Goal: Transaction & Acquisition: Book appointment/travel/reservation

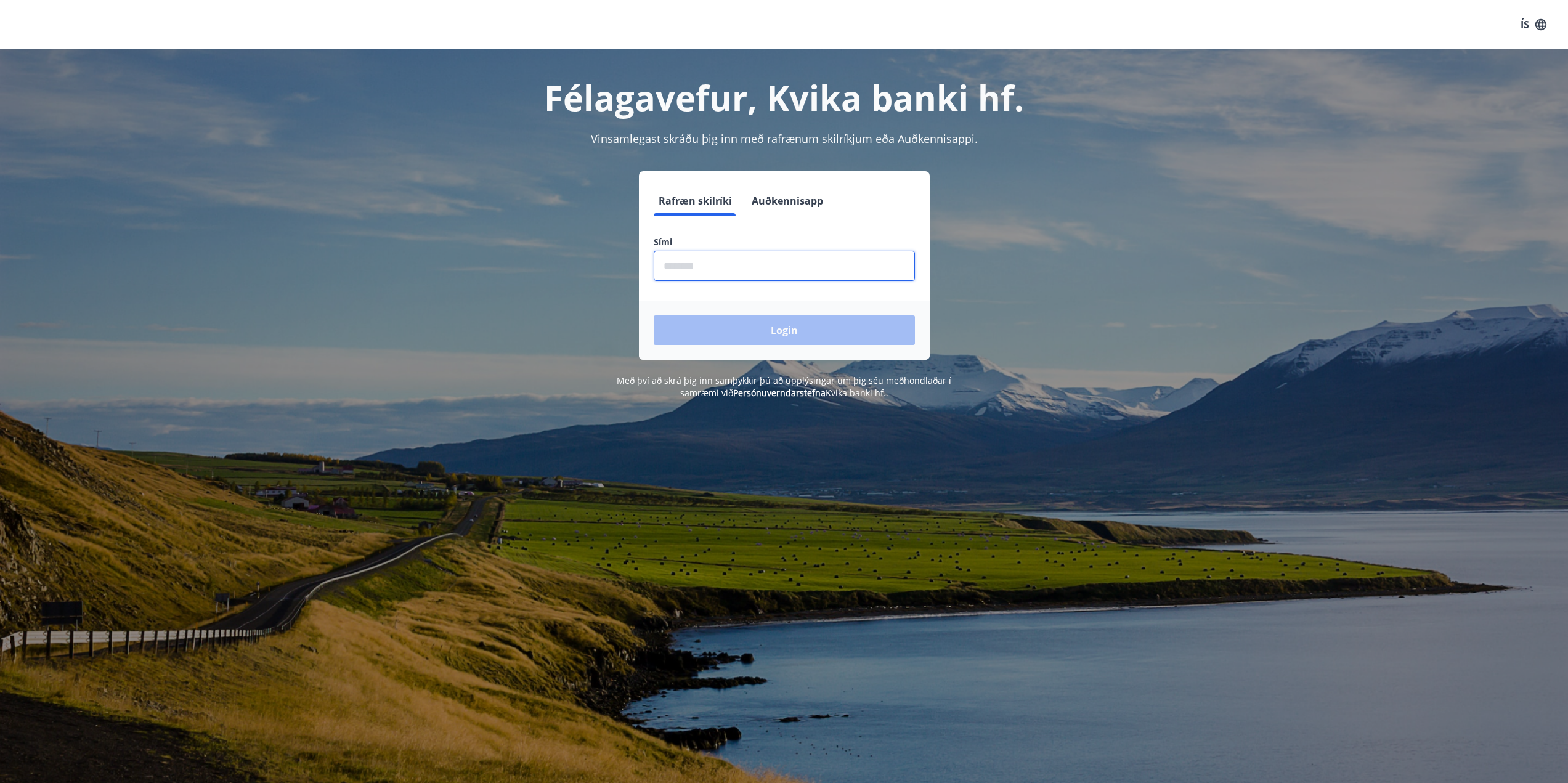
click at [672, 258] on input "phone" at bounding box center [784, 265] width 261 height 30
type input "********"
click at [653, 316] on button "Login" at bounding box center [784, 330] width 261 height 29
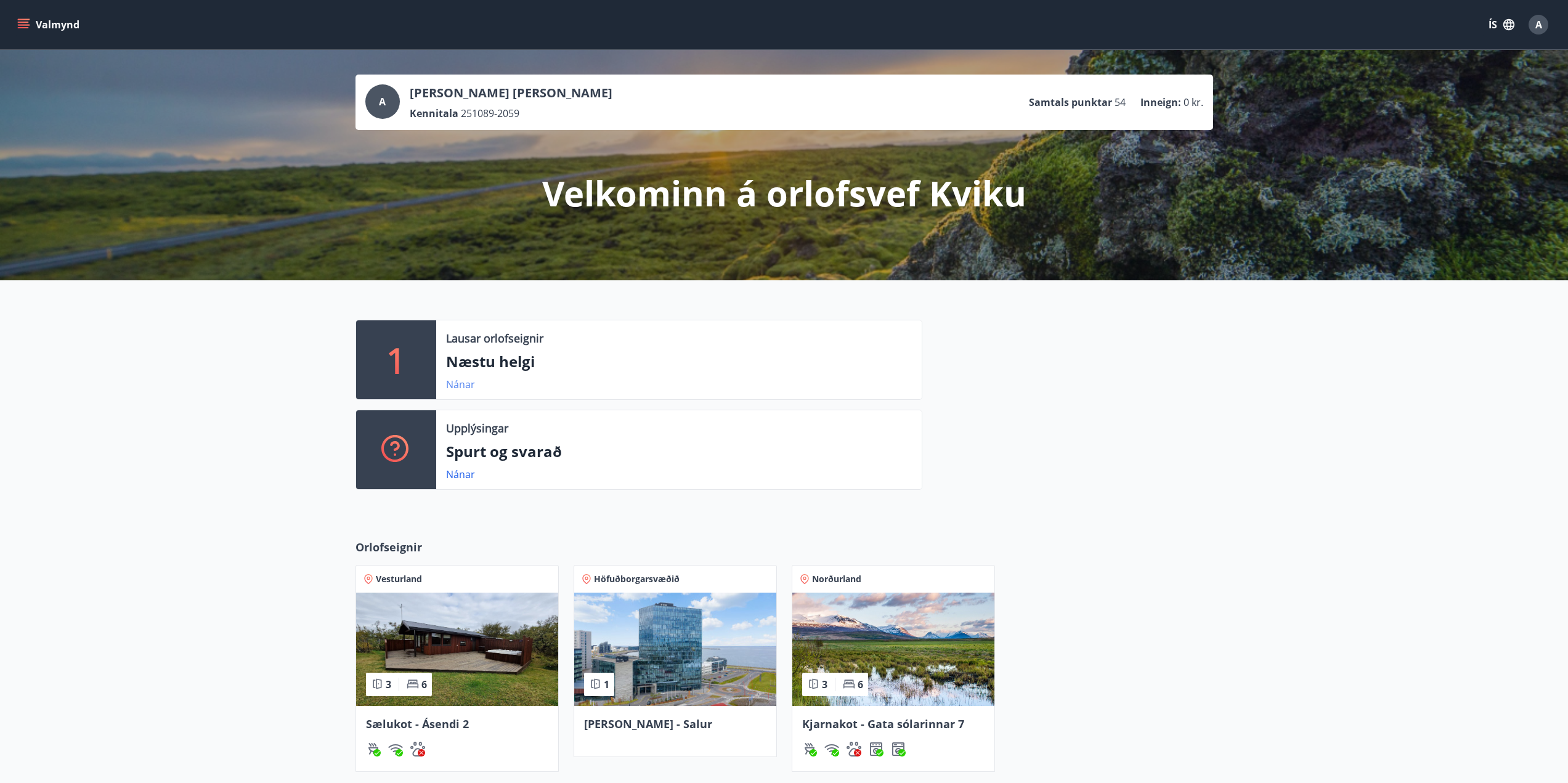
click at [450, 382] on link "Nánar" at bounding box center [461, 384] width 29 height 14
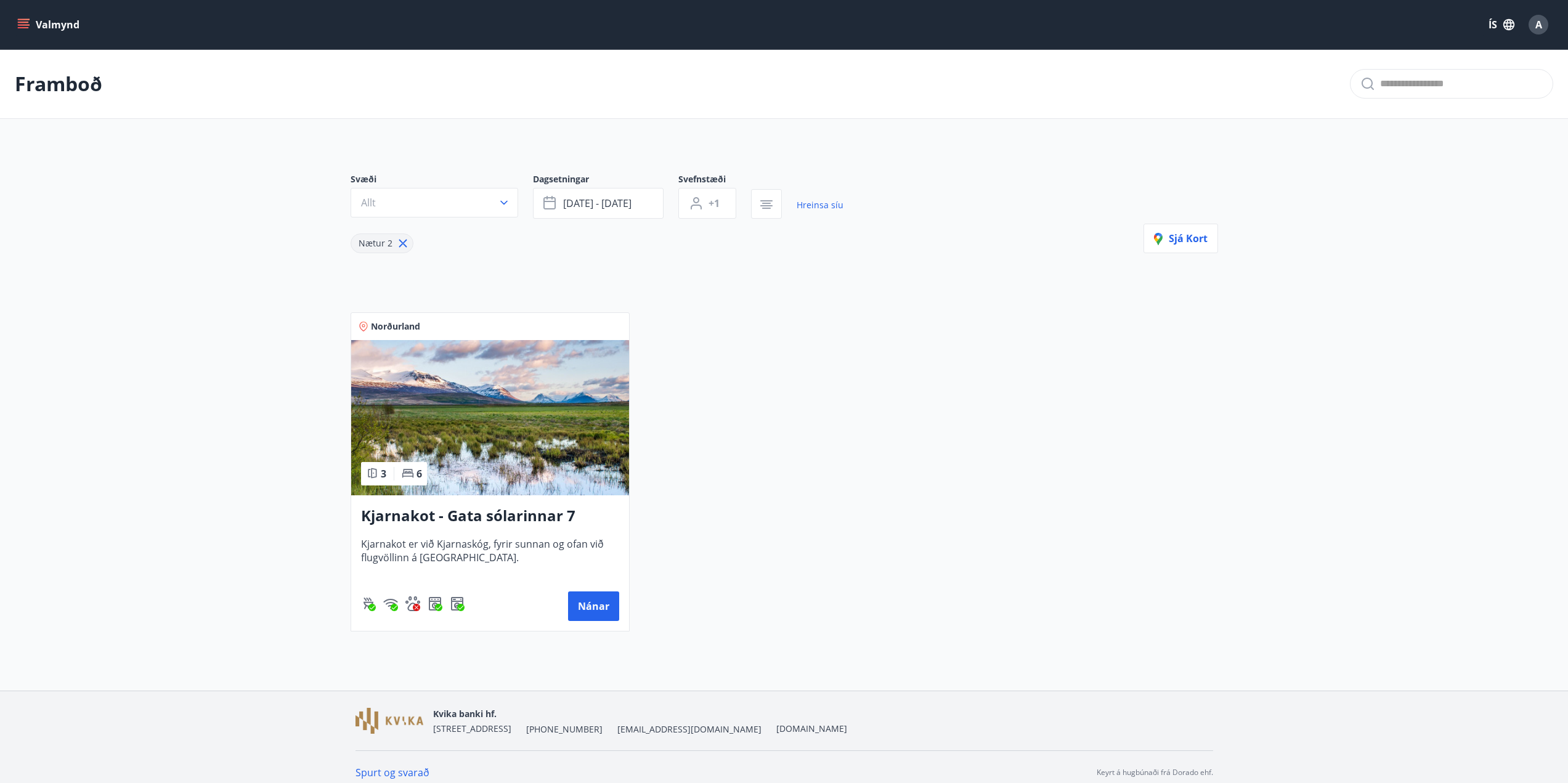
click at [60, 83] on p "Framboð" at bounding box center [59, 83] width 88 height 27
click at [28, 24] on icon "menu" at bounding box center [23, 24] width 12 height 12
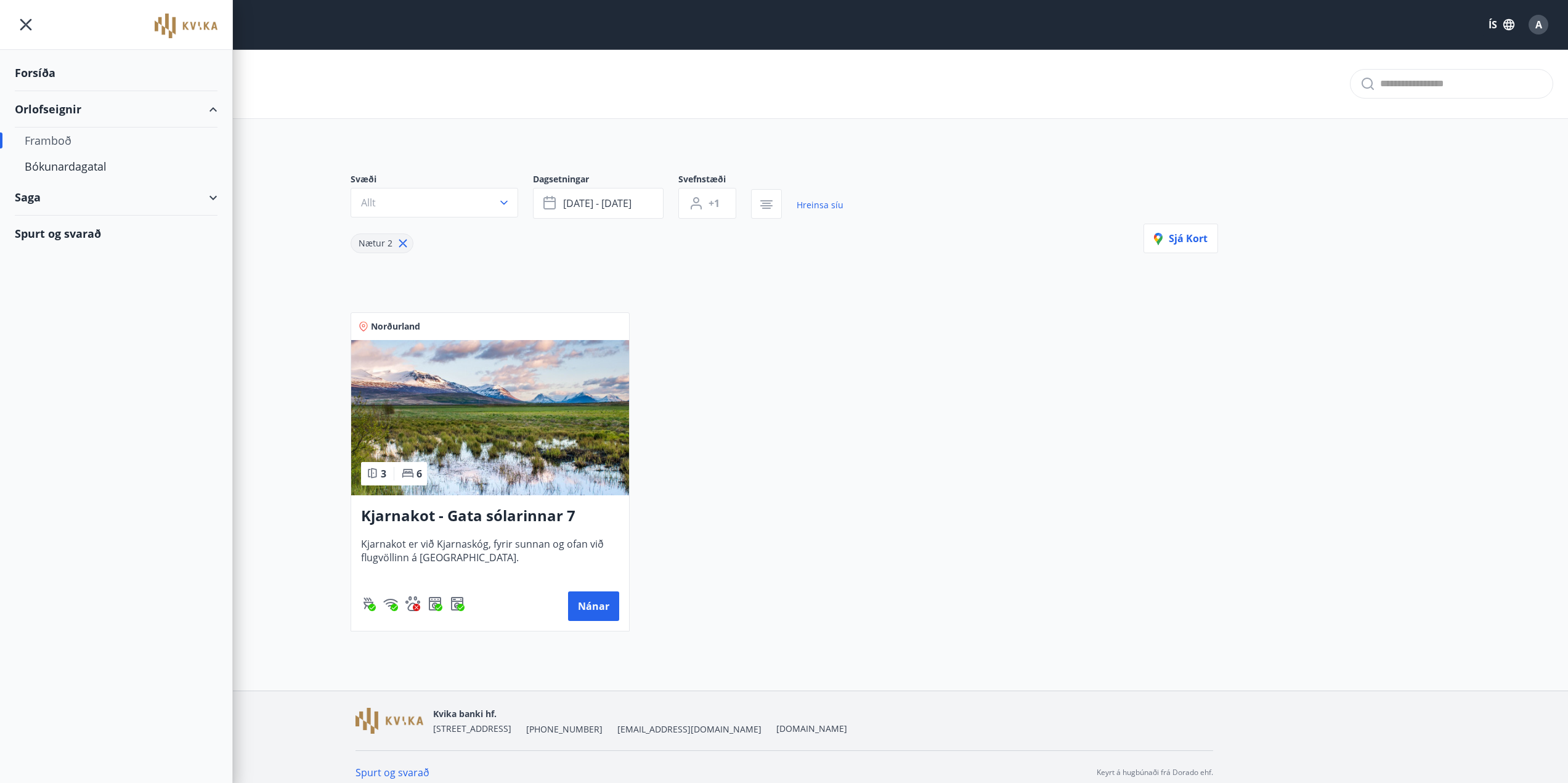
click at [57, 105] on div "Orlofseignir" at bounding box center [116, 109] width 203 height 37
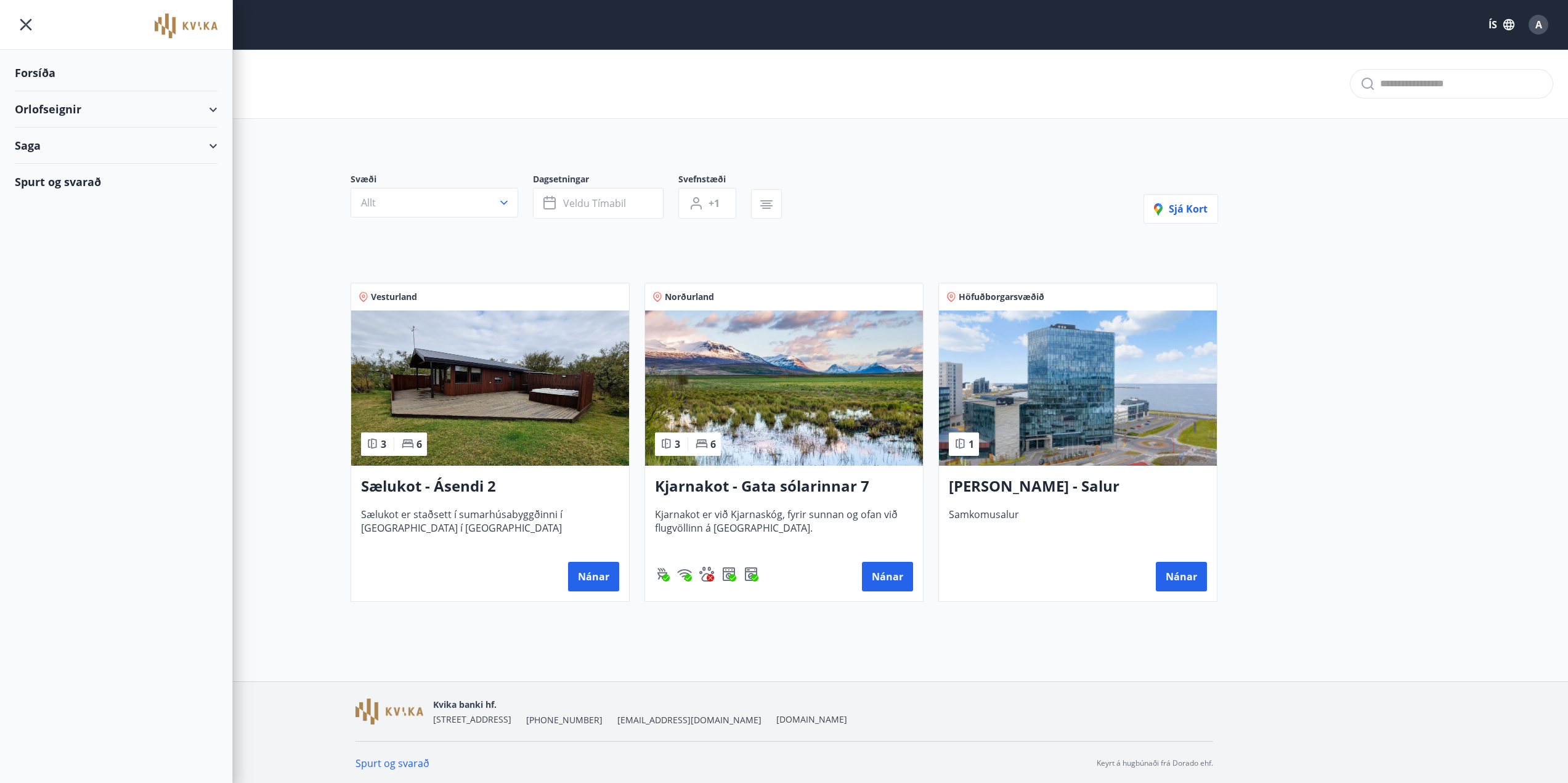
type input "*"
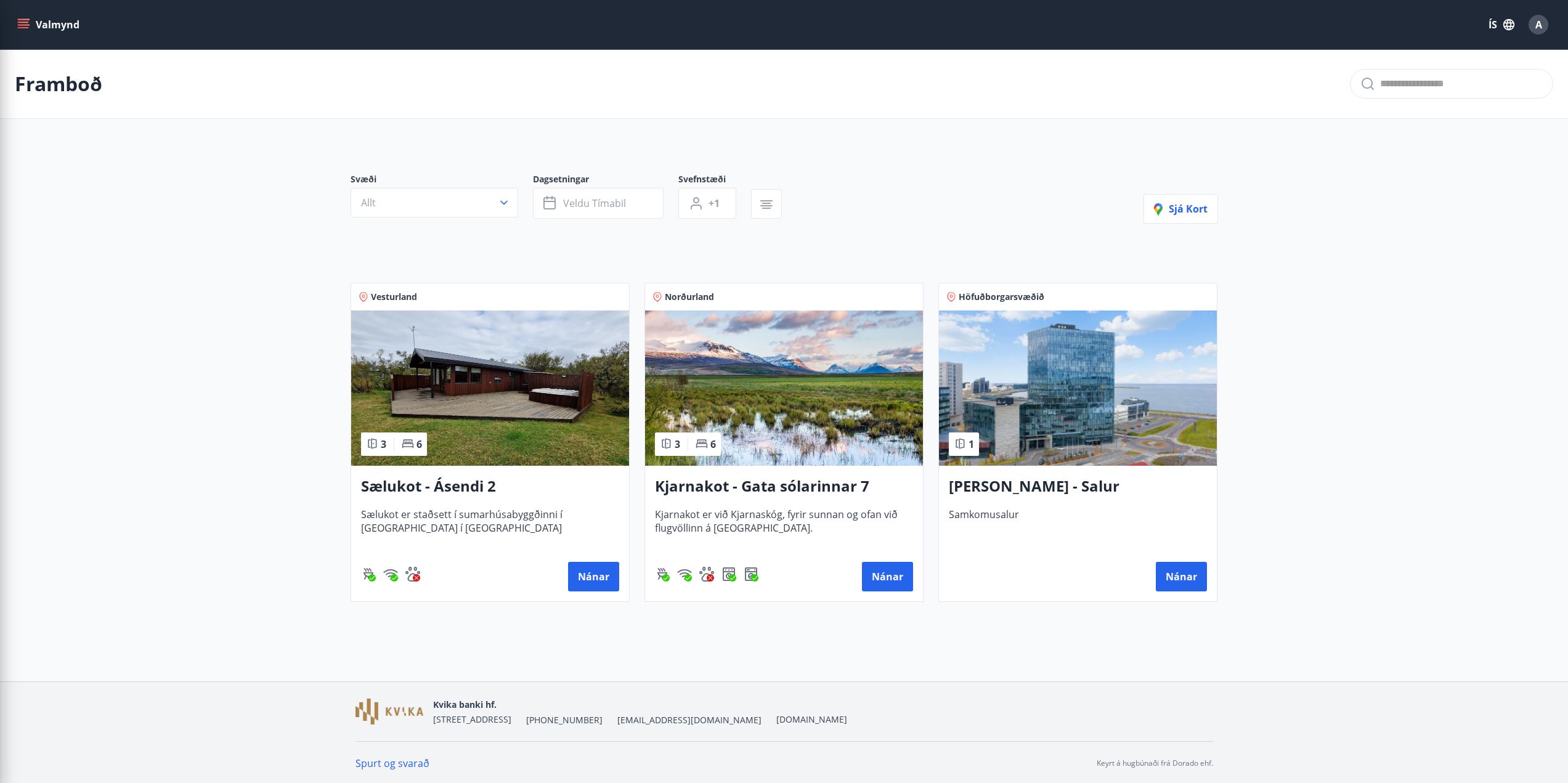
click at [1313, 366] on main "Framboð Svæði Allt Dagsetningar Veldu tímabil Svefnstæði +1 Sjá kort Vesturland…" at bounding box center [784, 330] width 1568 height 562
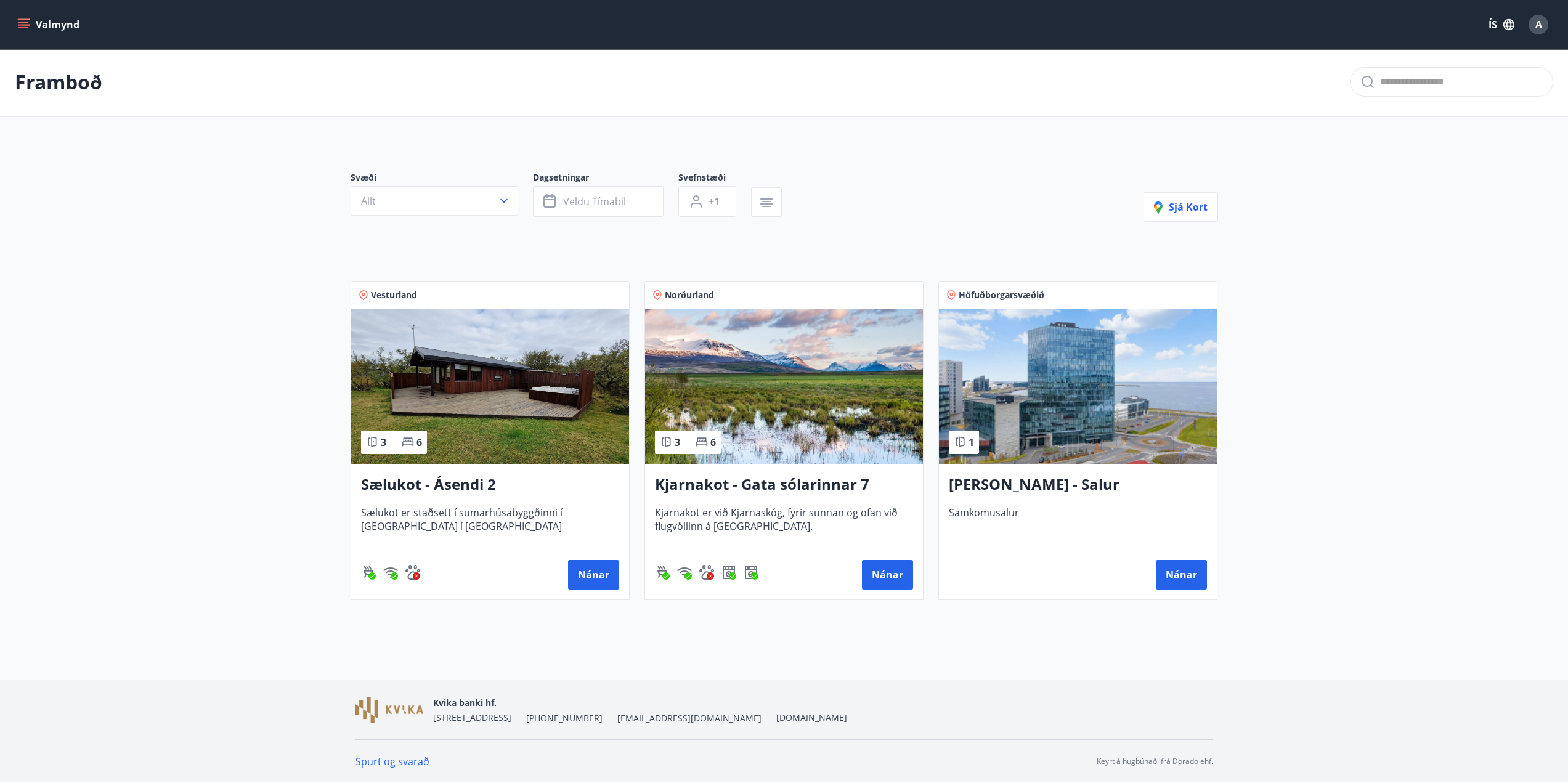
click at [421, 482] on h3 "Sælukot - Ásendi 2" at bounding box center [490, 484] width 258 height 22
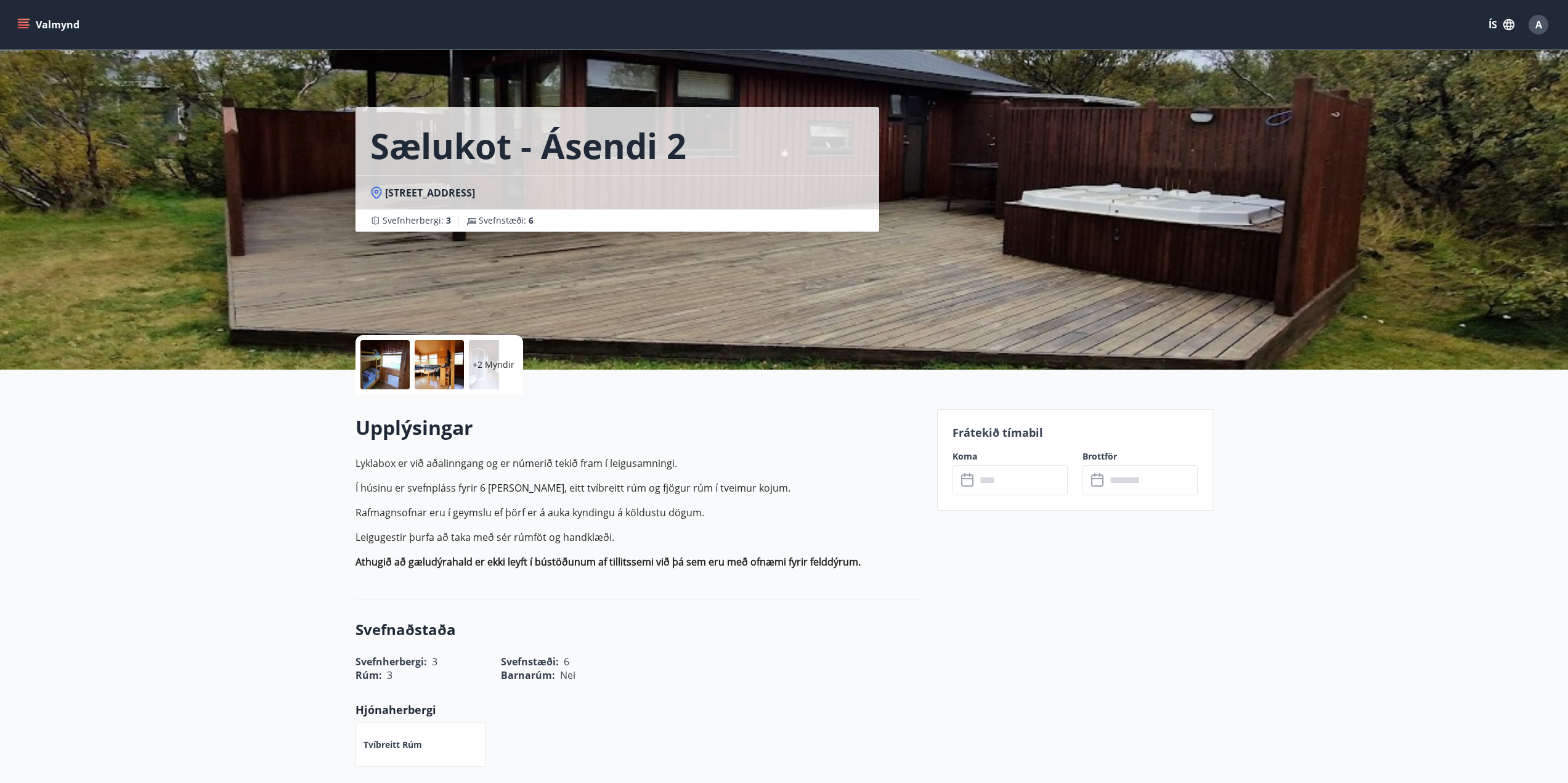
click at [405, 358] on div at bounding box center [385, 365] width 50 height 50
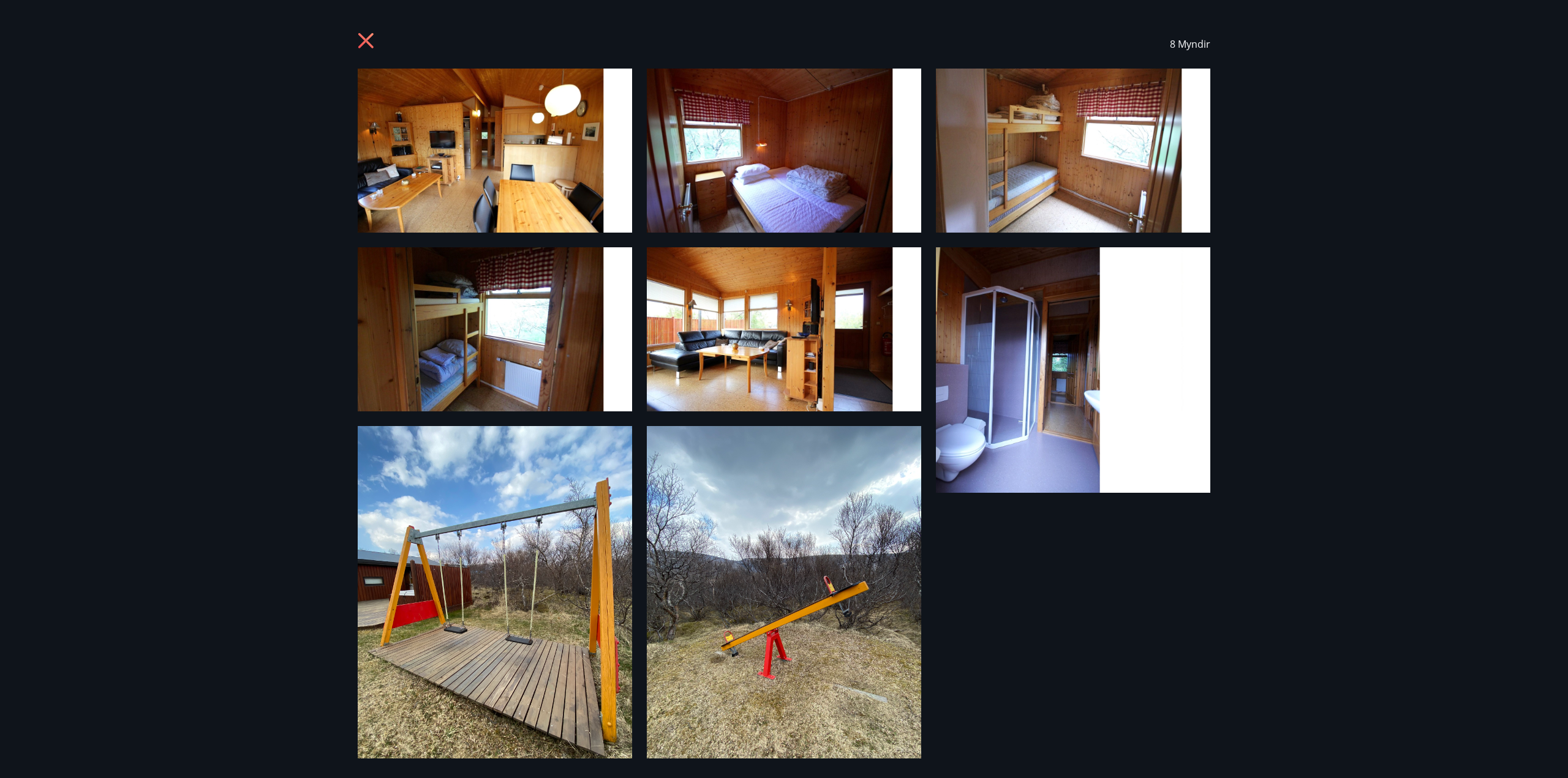
click at [399, 174] on img at bounding box center [494, 150] width 274 height 164
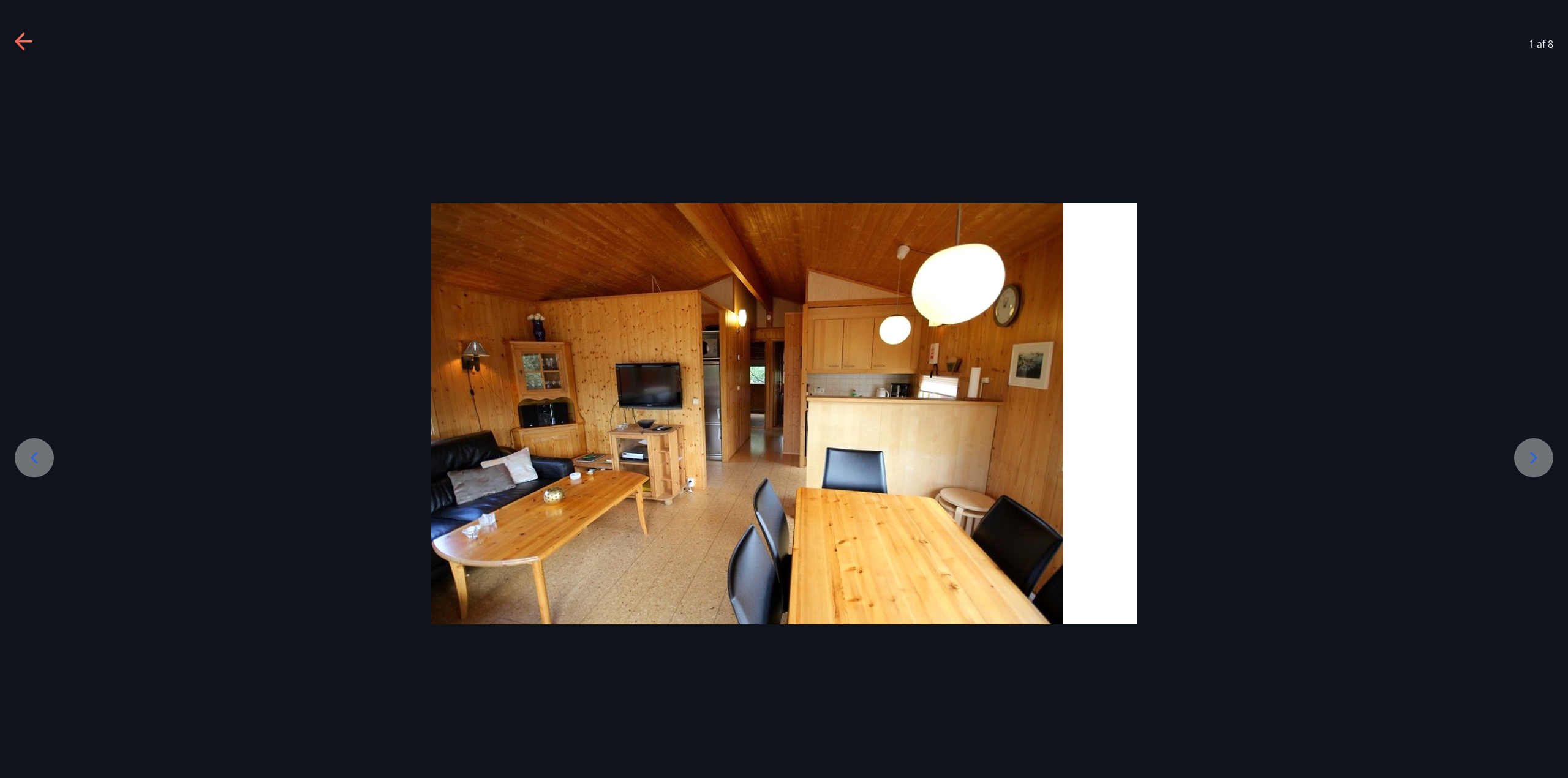
click at [1528, 467] on icon at bounding box center [1533, 458] width 19 height 19
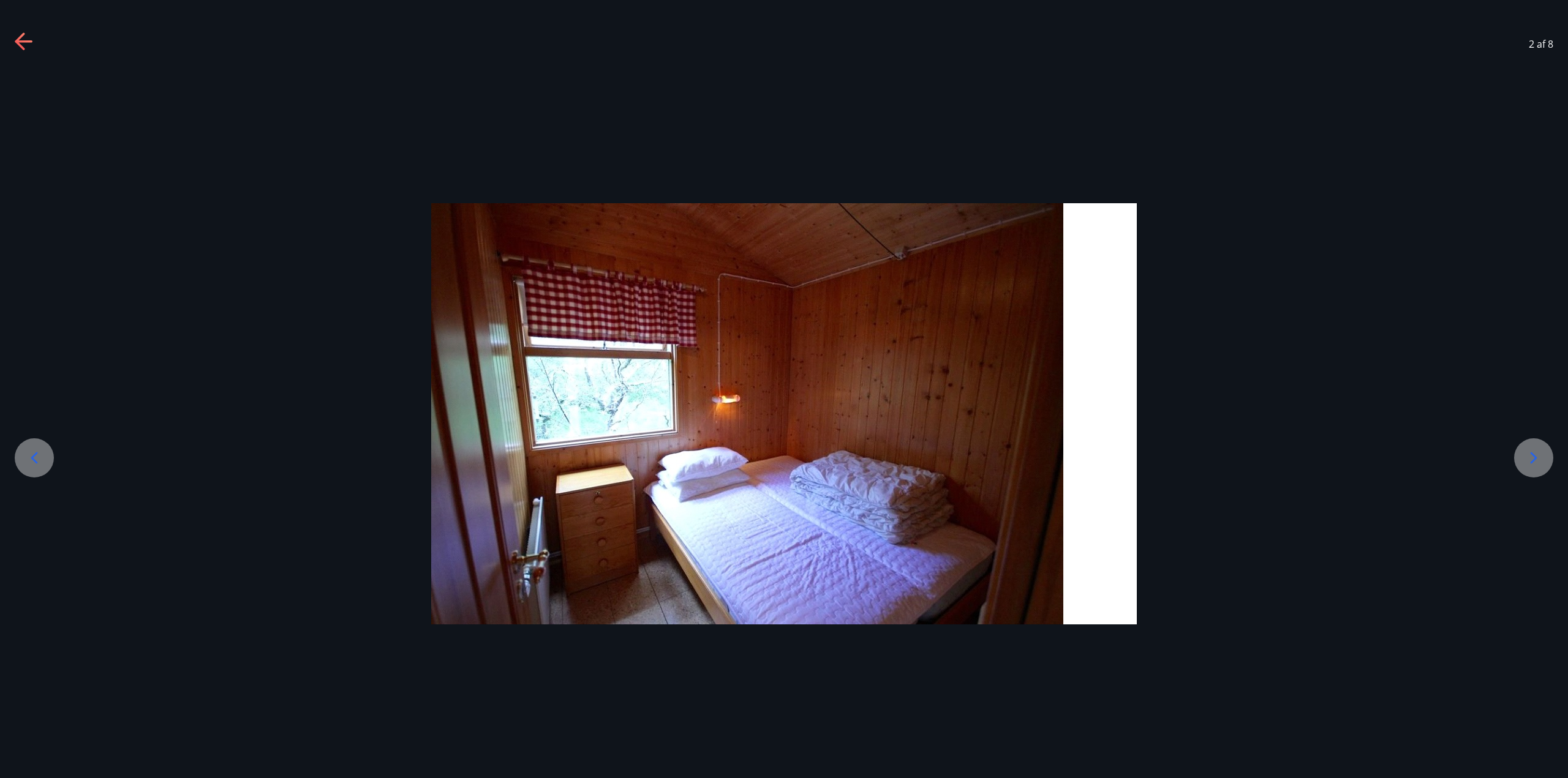
click at [1528, 468] on div at bounding box center [1533, 458] width 39 height 39
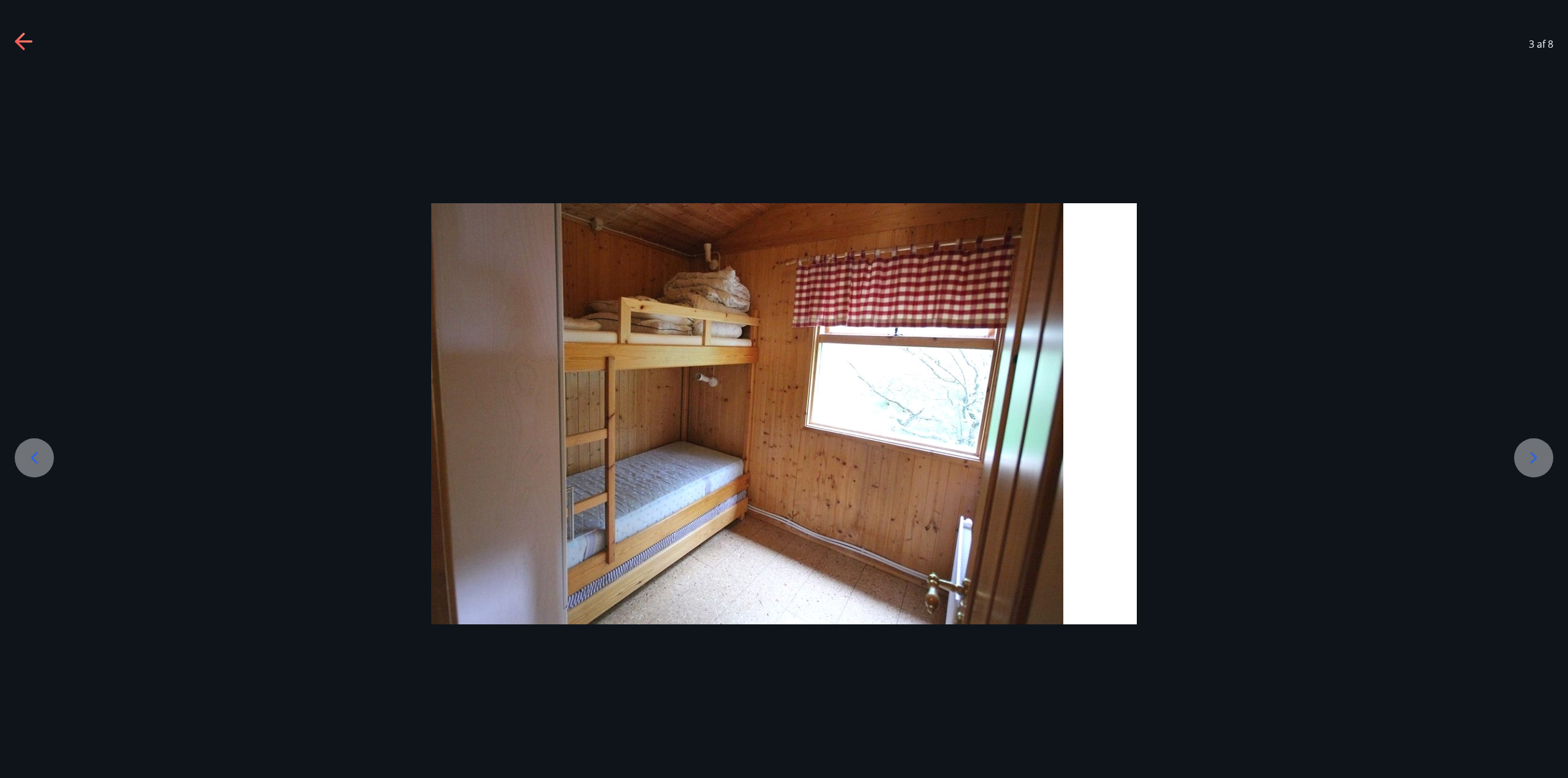
click at [1533, 465] on icon at bounding box center [1533, 458] width 19 height 19
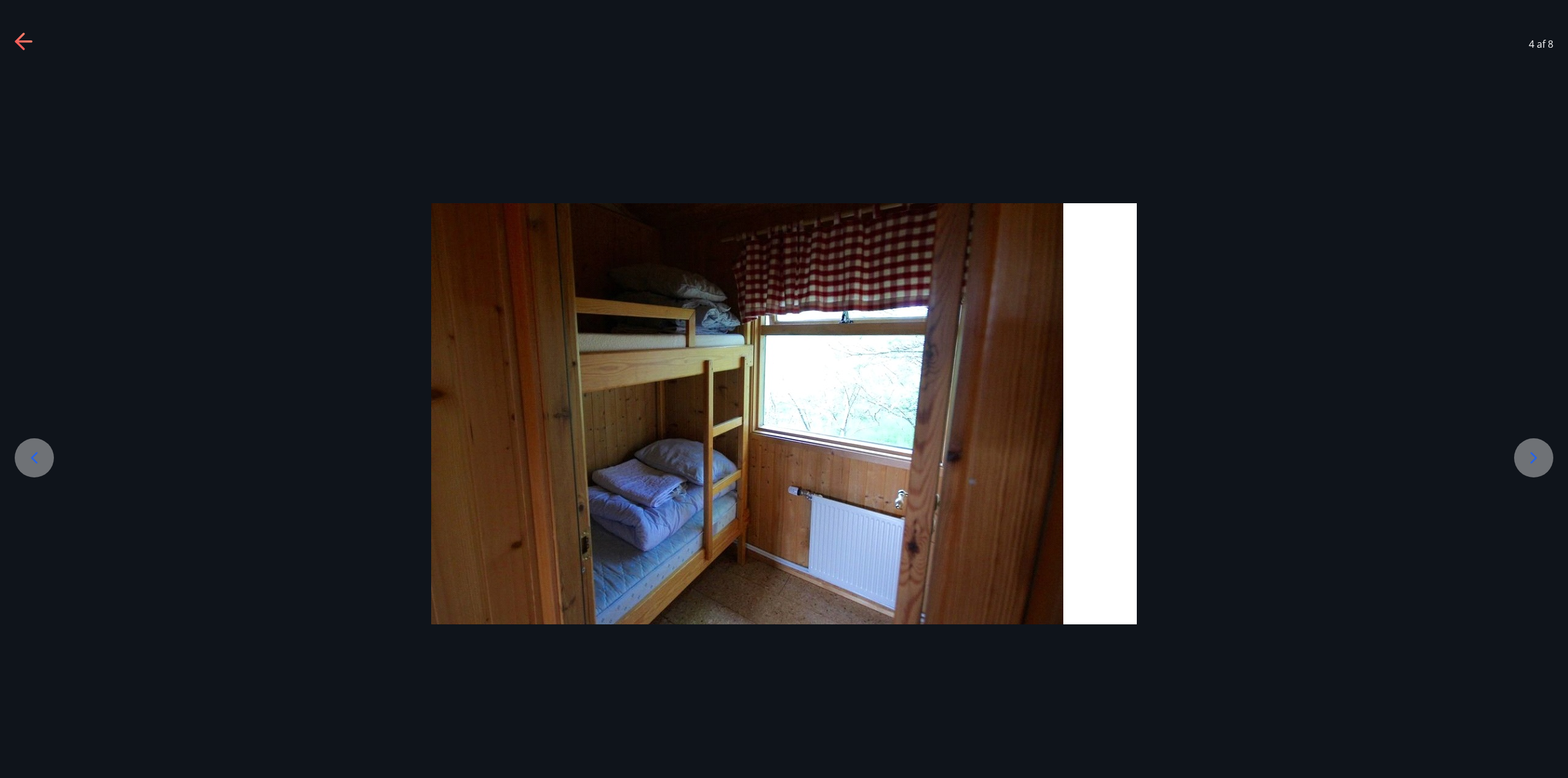
click at [1534, 463] on icon at bounding box center [1533, 458] width 19 height 19
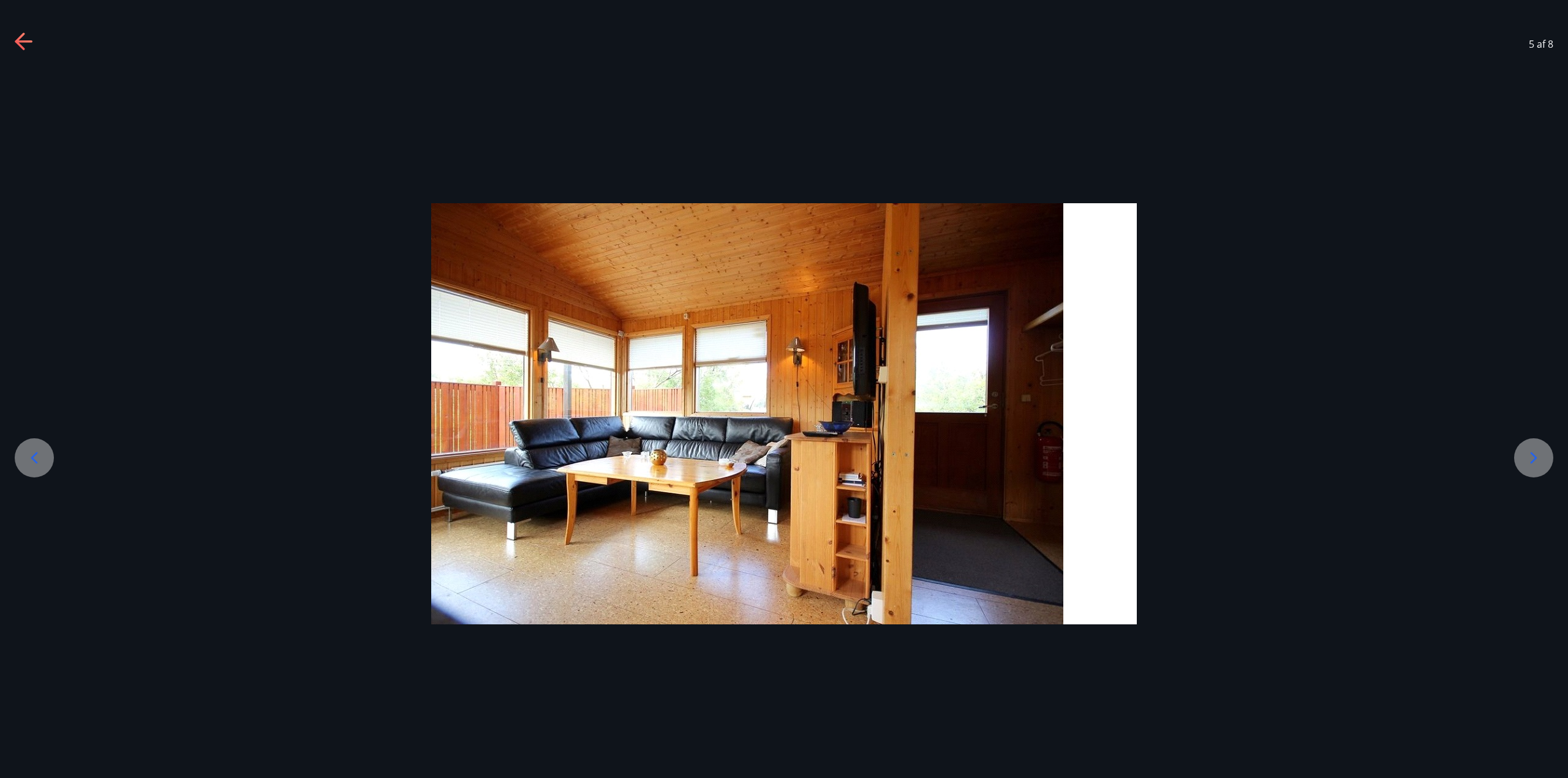
click at [1534, 463] on icon at bounding box center [1533, 458] width 19 height 19
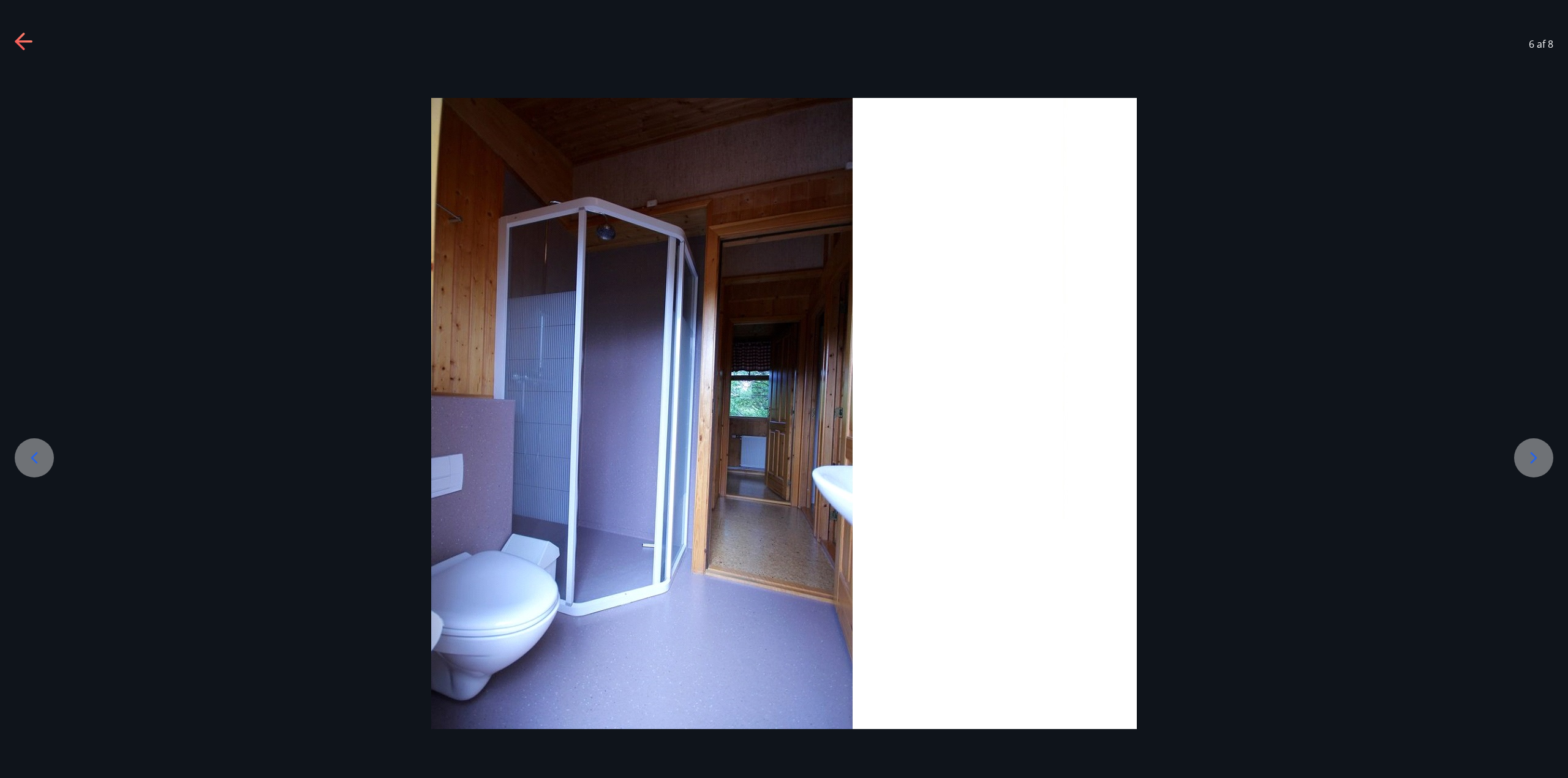
click at [1533, 463] on icon at bounding box center [1533, 458] width 19 height 19
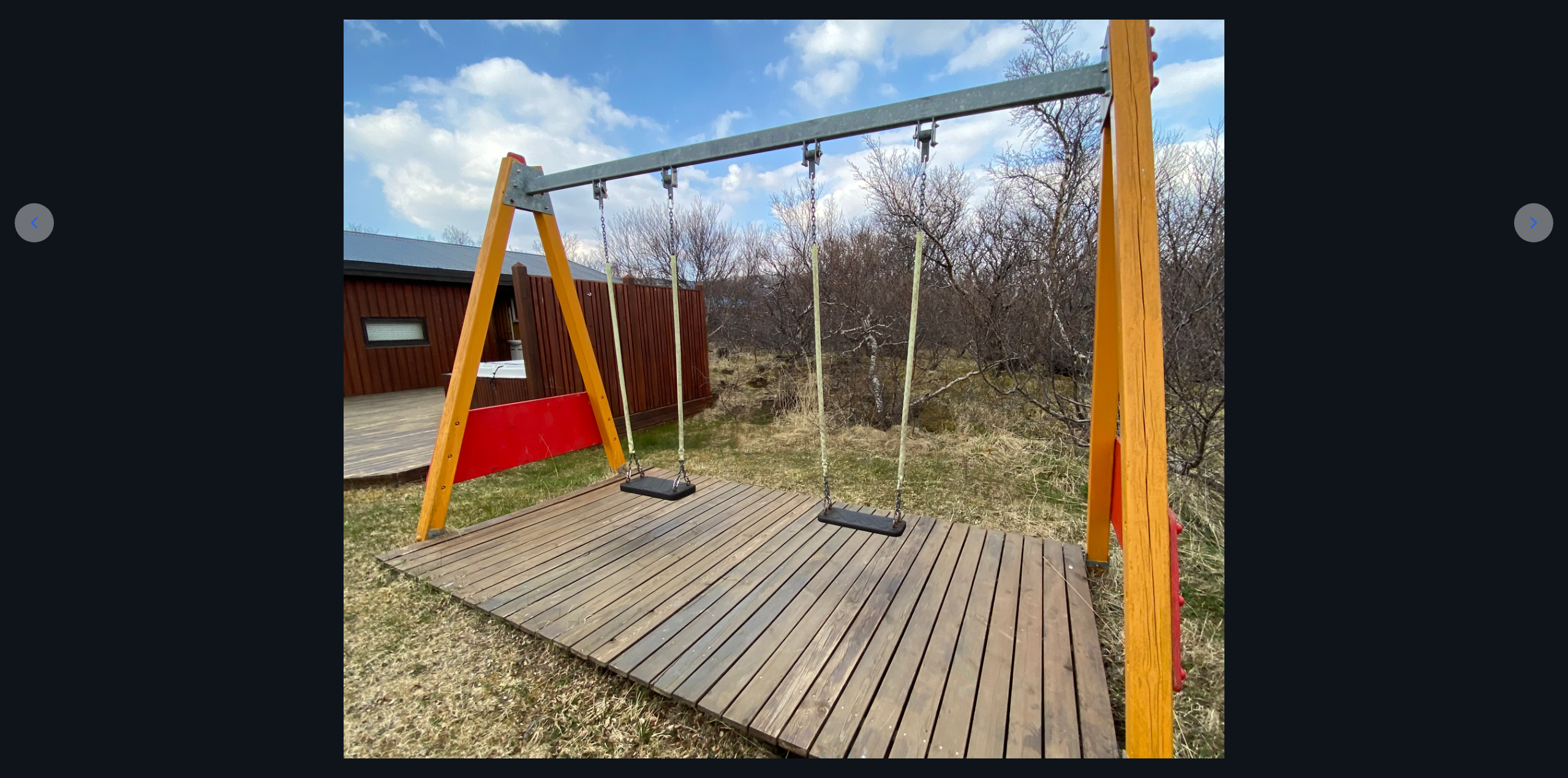
scroll to position [245, 0]
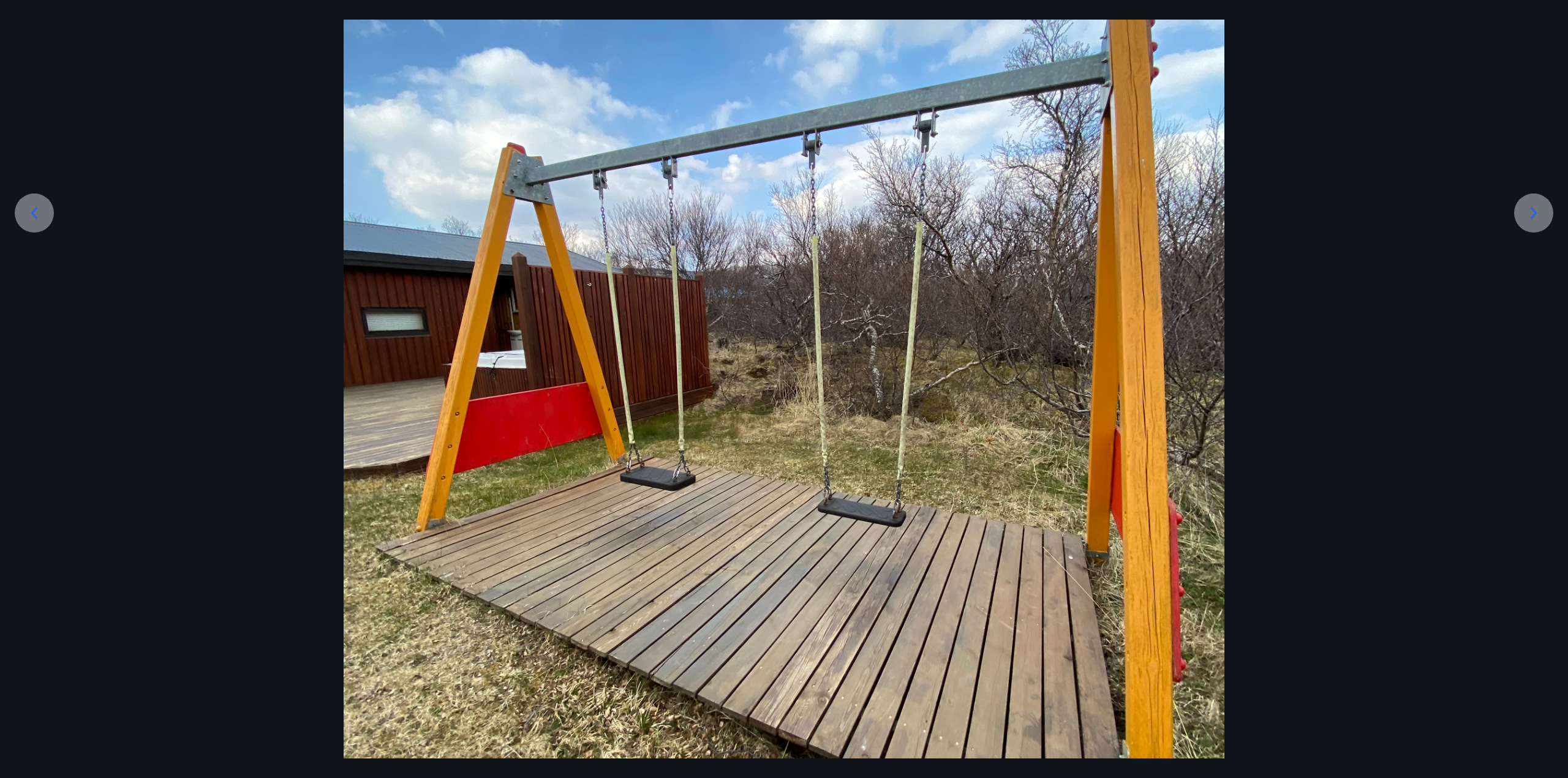
click at [1527, 226] on div at bounding box center [1533, 213] width 39 height 39
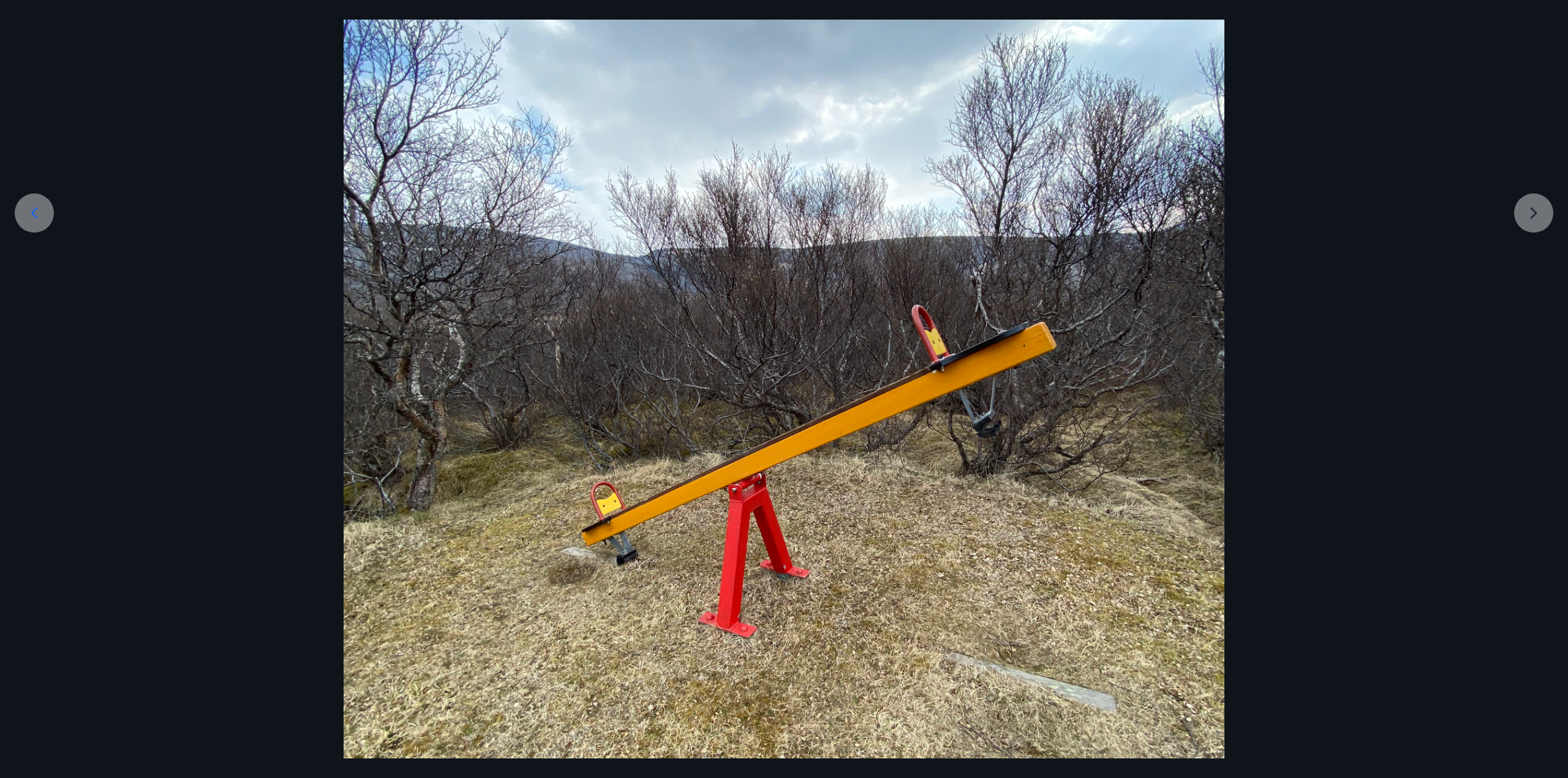
click at [1527, 226] on div at bounding box center [784, 411] width 1568 height 1174
click at [1532, 214] on div at bounding box center [784, 411] width 1568 height 1174
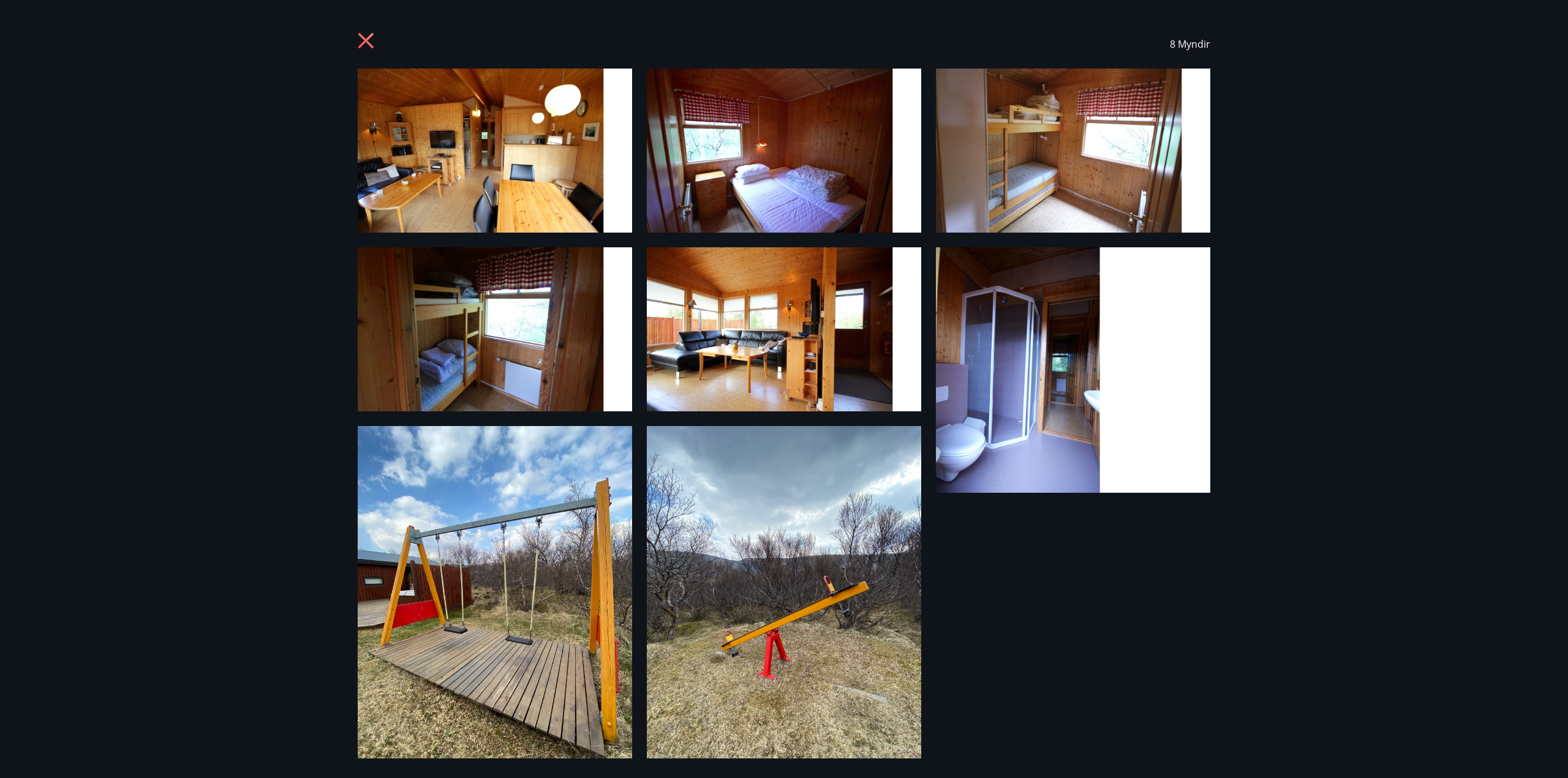
click at [377, 41] on icon at bounding box center [367, 42] width 19 height 19
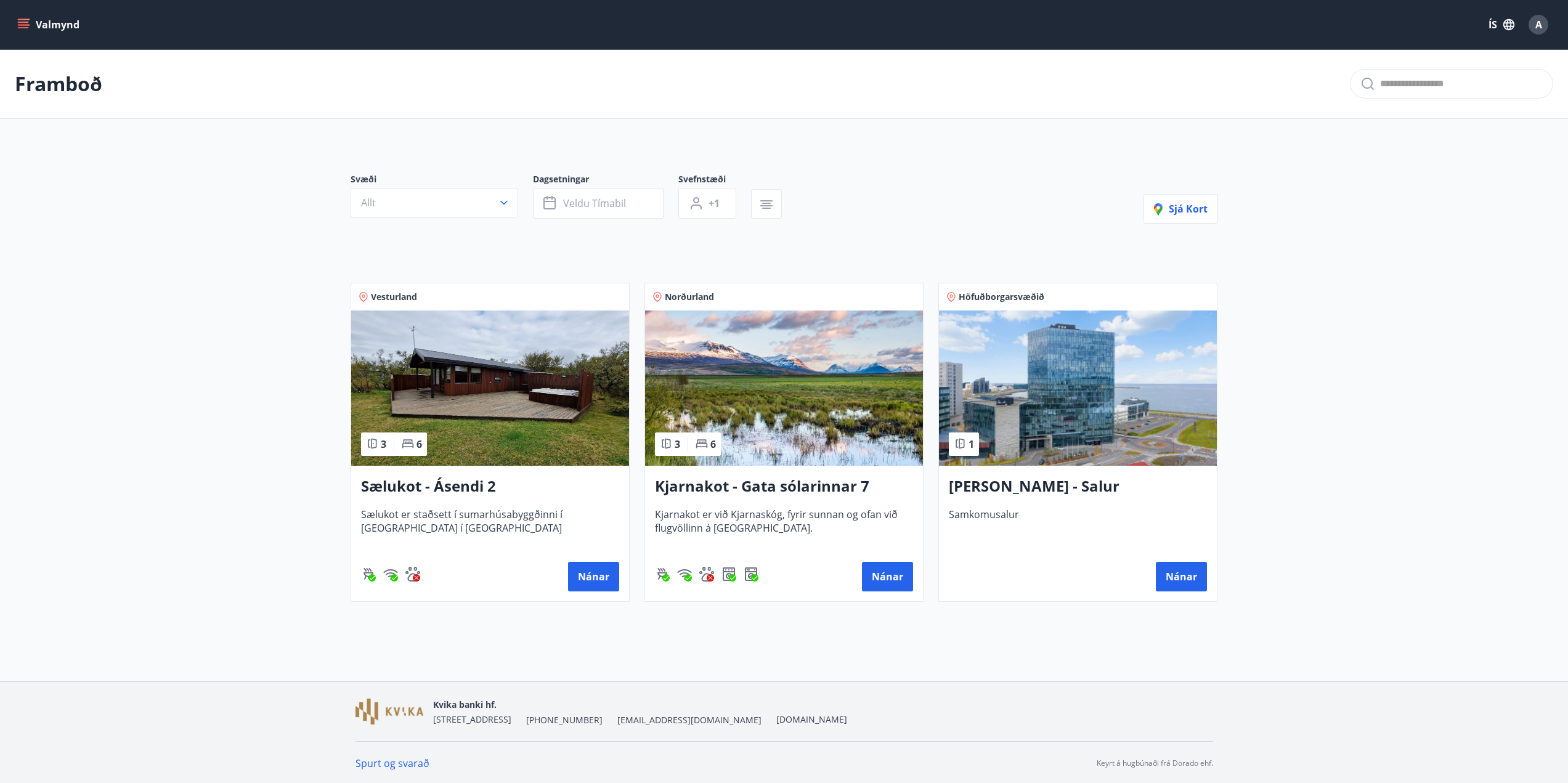
click at [697, 345] on img at bounding box center [784, 388] width 278 height 155
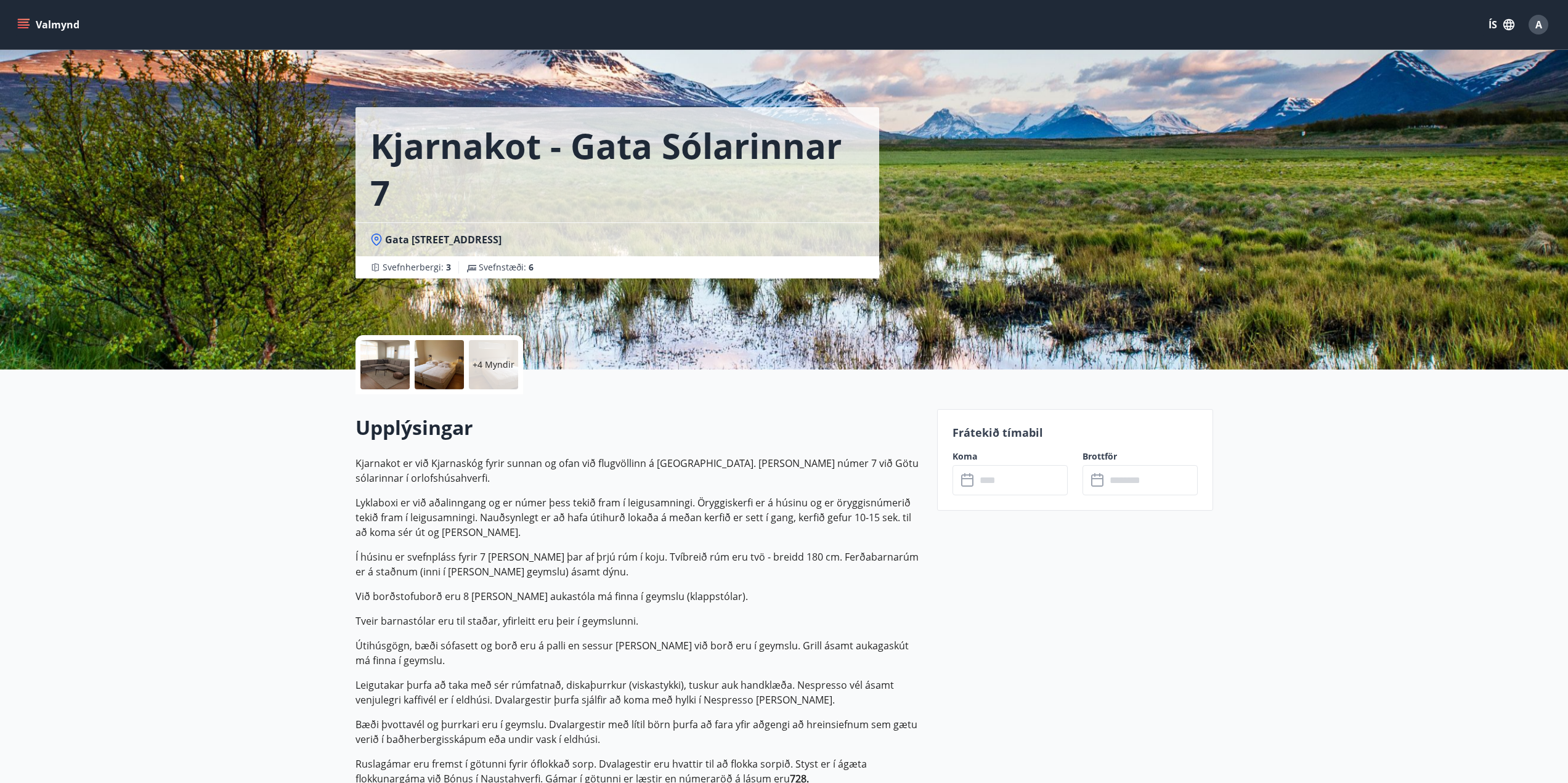
click at [401, 359] on div at bounding box center [385, 365] width 50 height 50
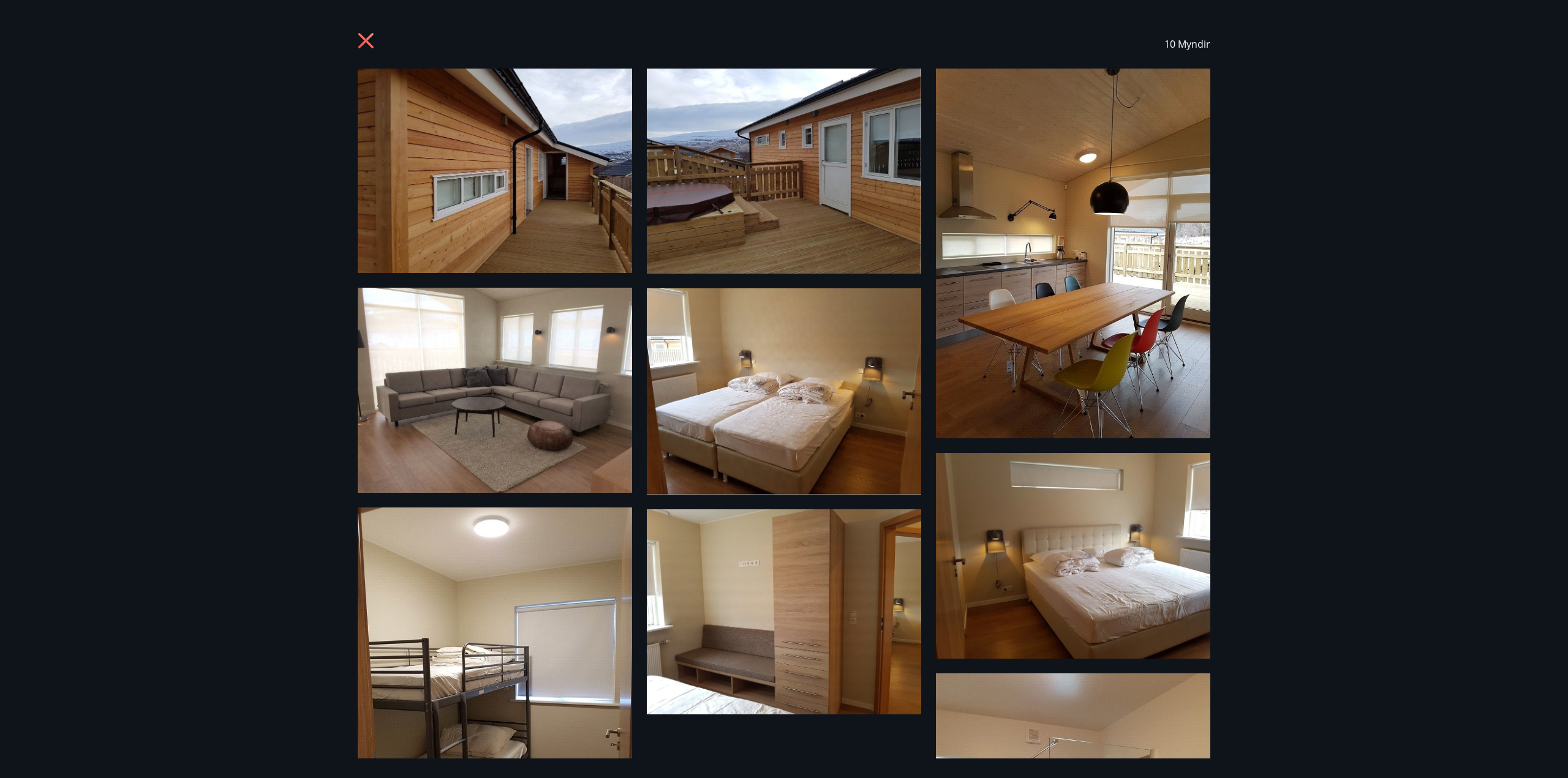
click at [279, 251] on div "10 Myndir" at bounding box center [784, 389] width 1568 height 778
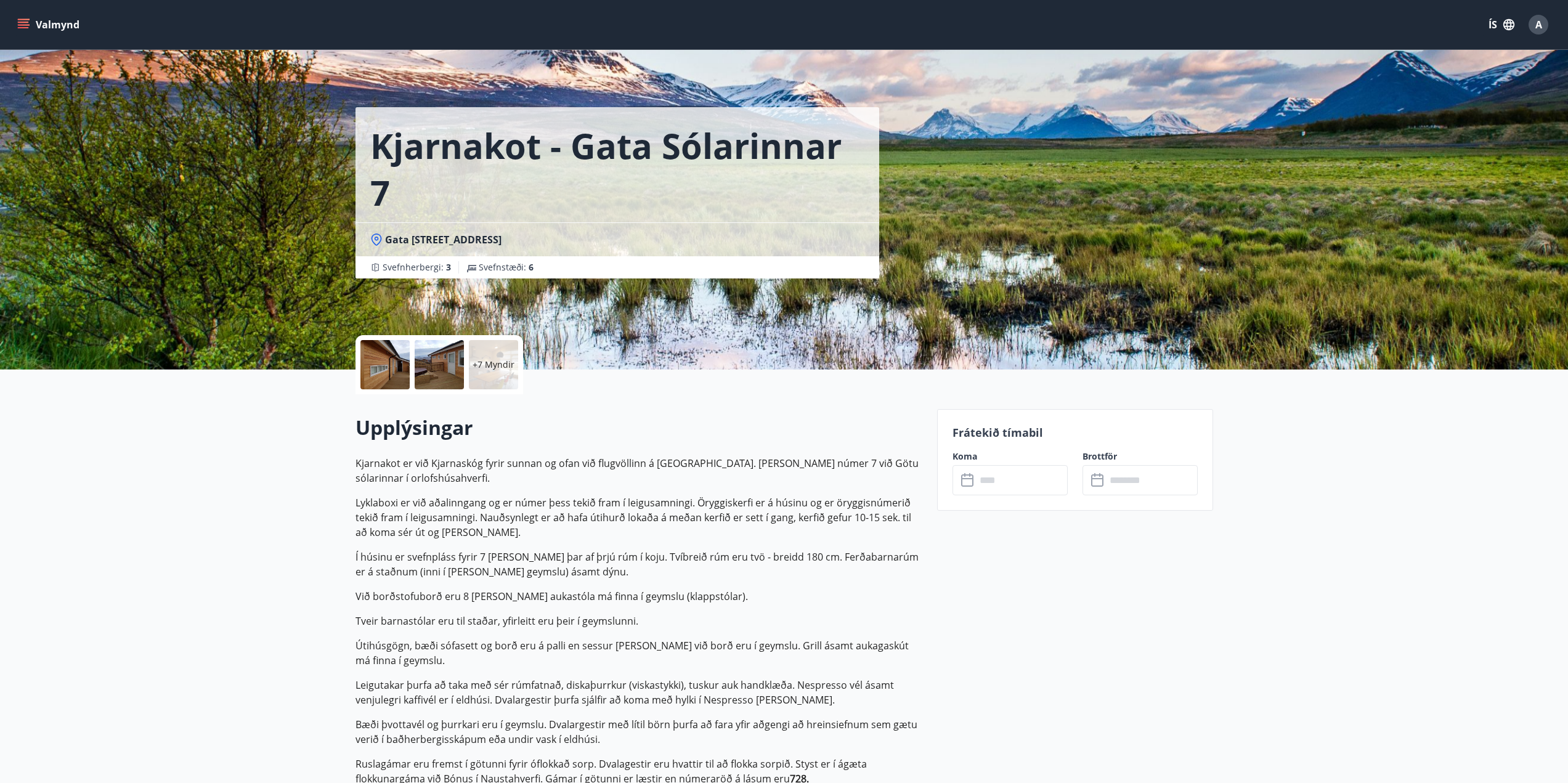
click at [400, 357] on div at bounding box center [385, 365] width 50 height 50
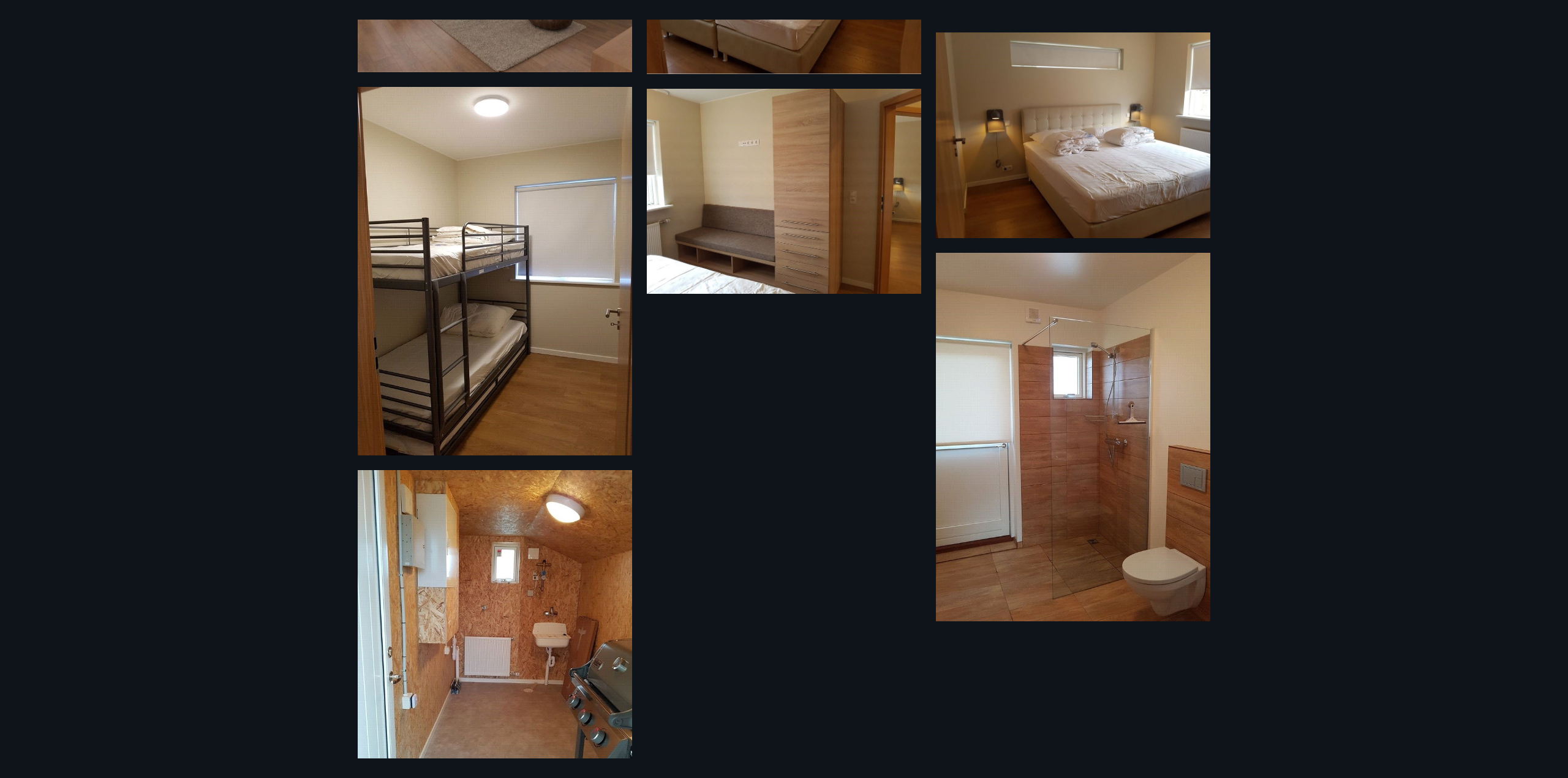
scroll to position [505, 0]
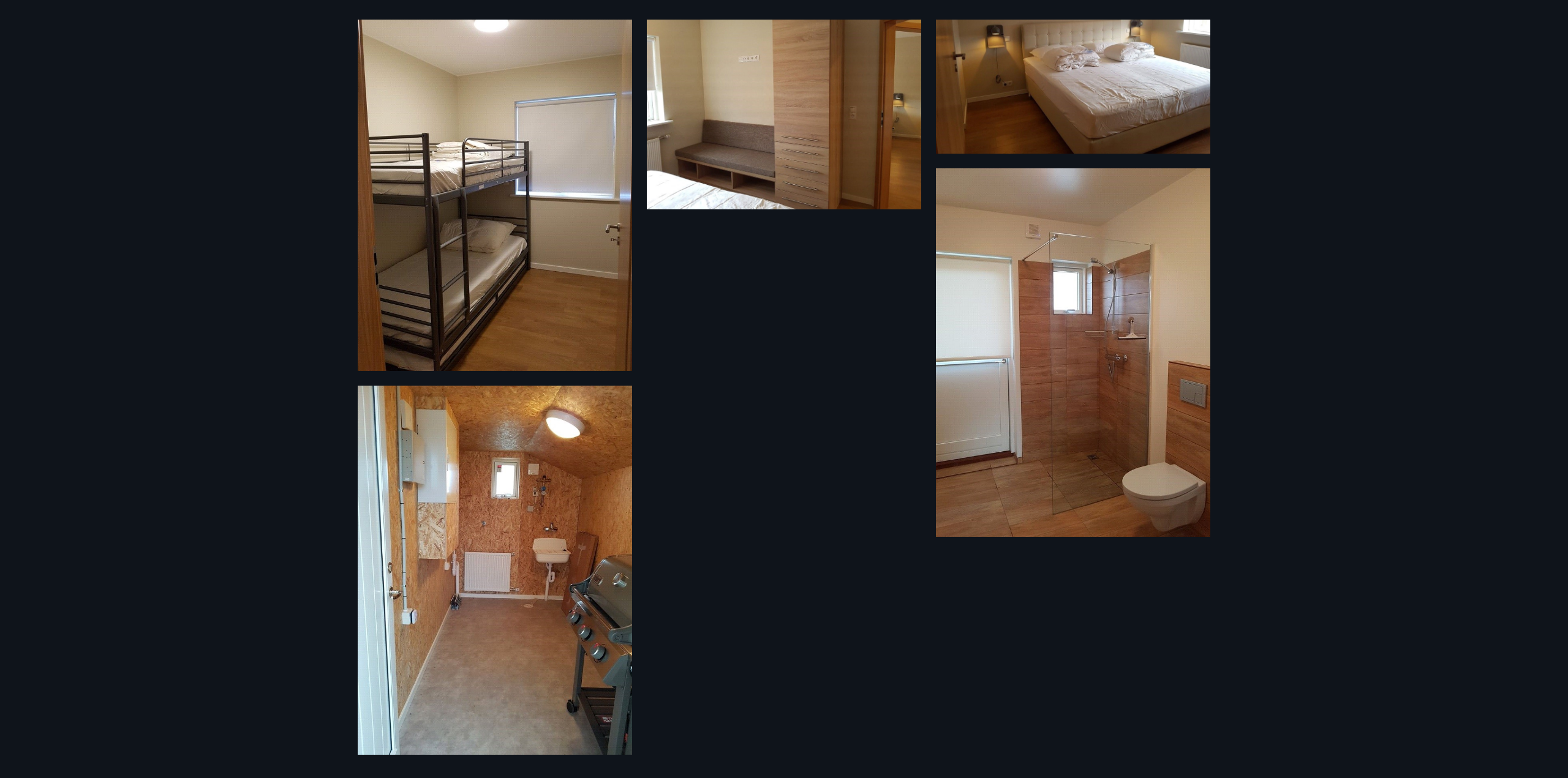
click at [1422, 277] on div "10 Myndir" at bounding box center [784, 389] width 1568 height 778
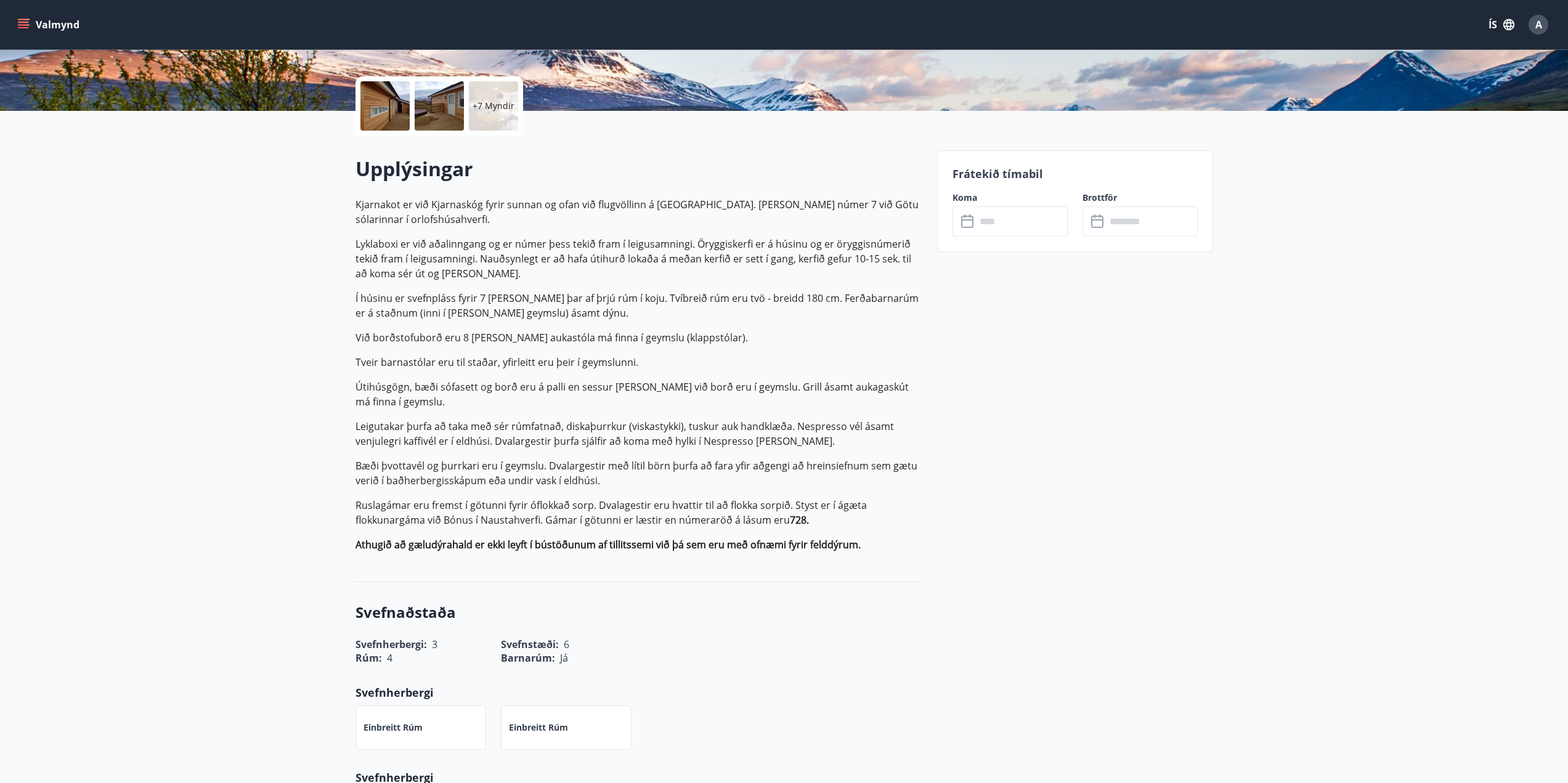
scroll to position [185, 0]
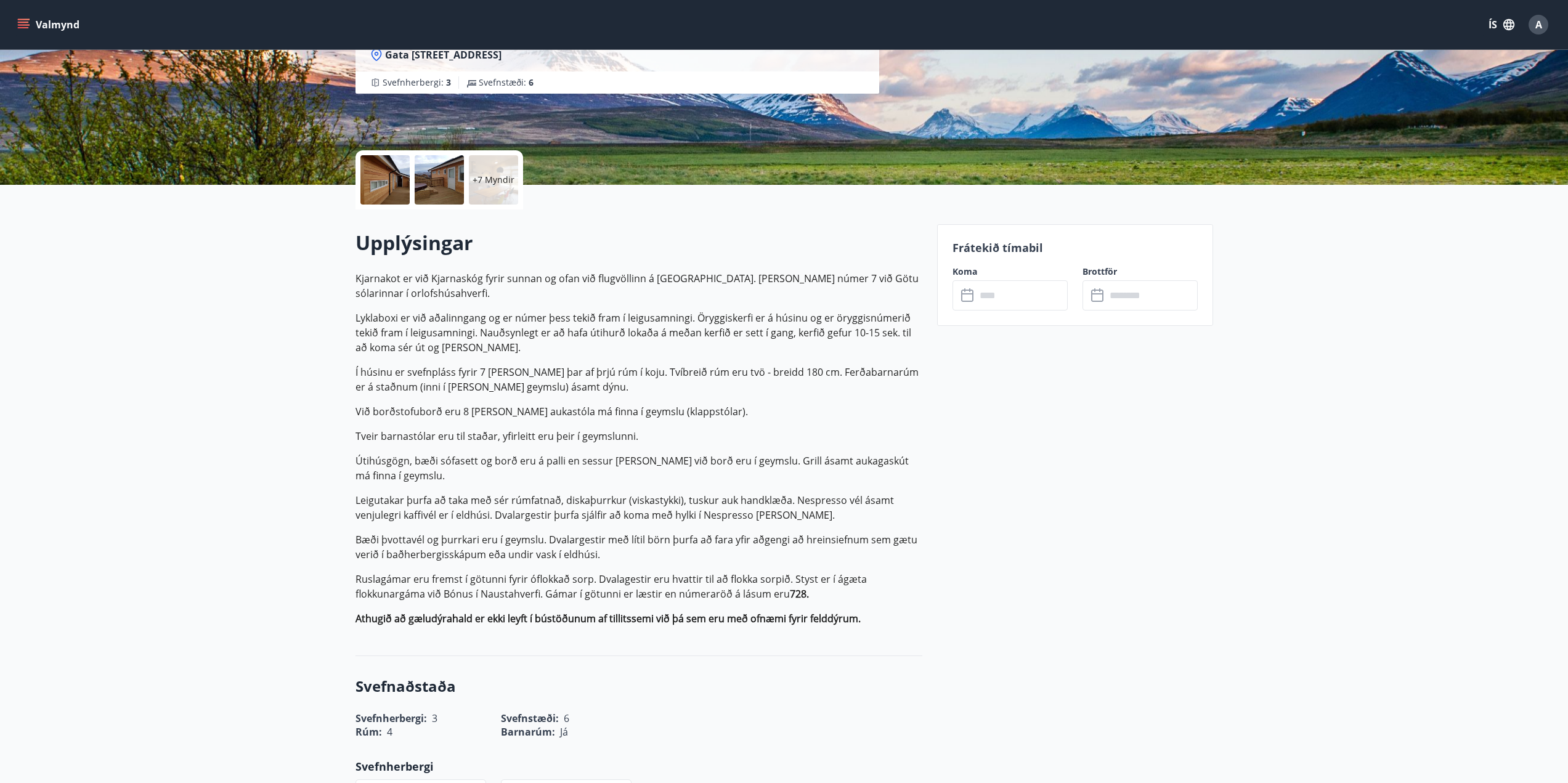
click at [601, 355] on p "Kjarnakot er við Kjarnaskóg fyrir sunnan og ofan við flugvöllinn á Akureyri. Hú…" at bounding box center [639, 448] width 567 height 355
